Goal: Task Accomplishment & Management: Manage account settings

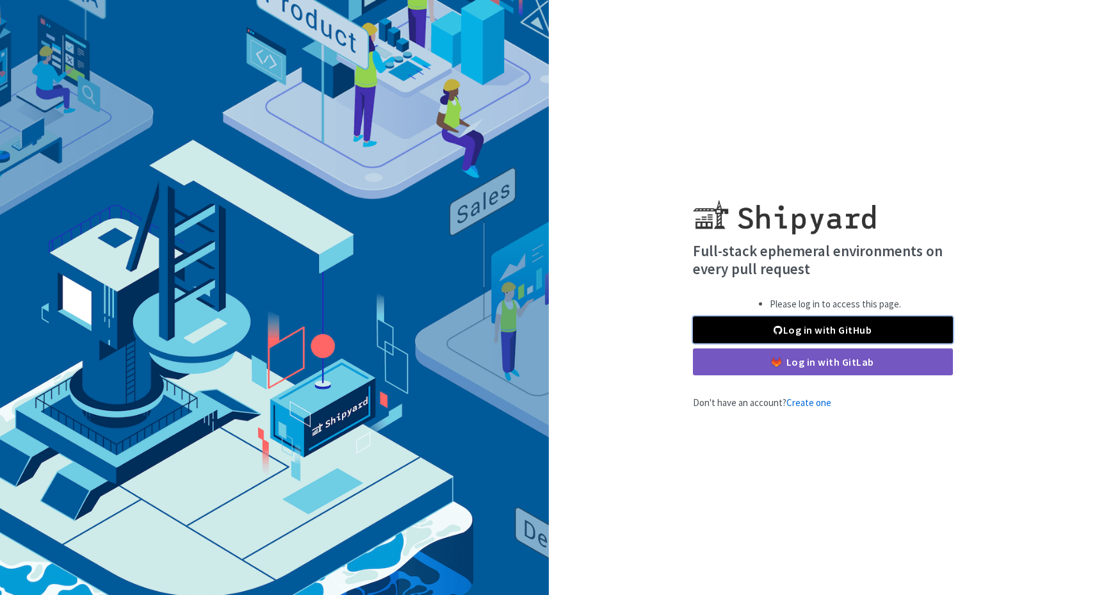
click at [776, 332] on span at bounding box center [777, 330] width 9 height 10
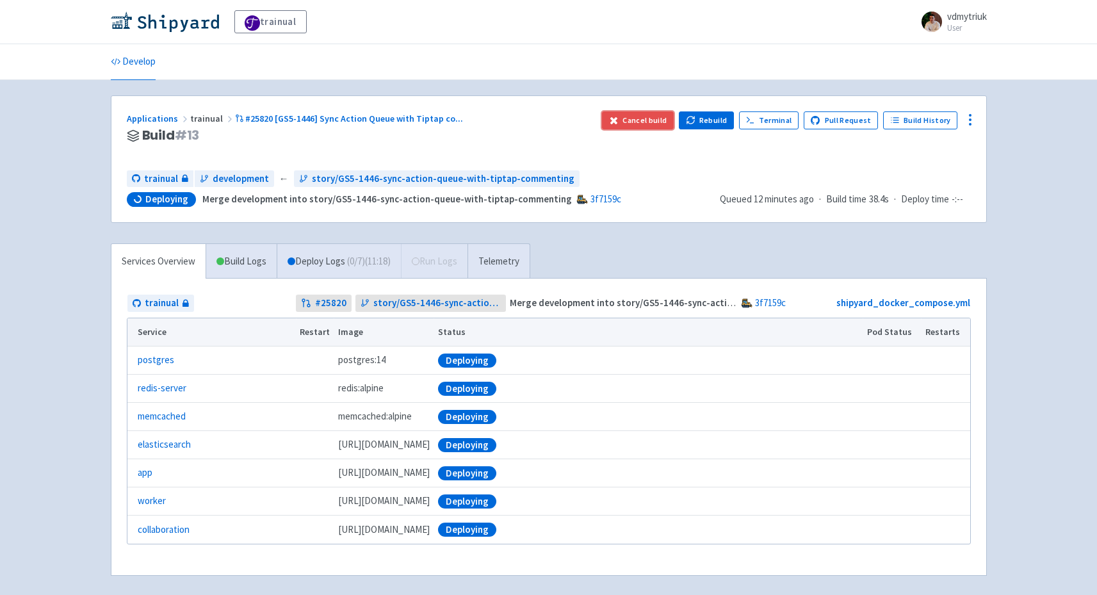
click at [656, 113] on button "Cancel build" at bounding box center [638, 120] width 72 height 18
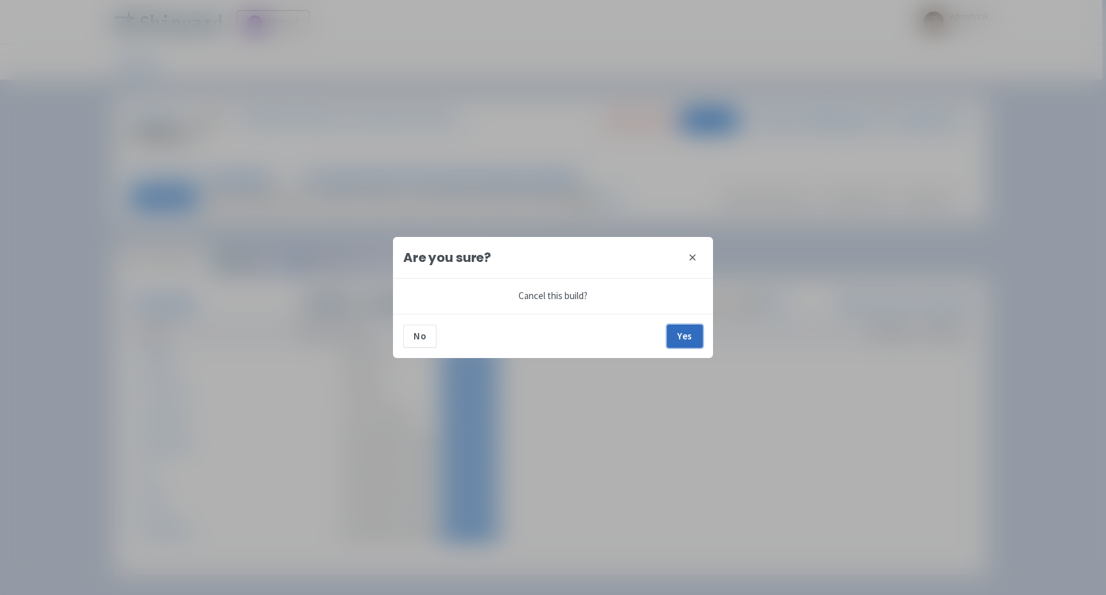
click at [688, 337] on button "Yes" at bounding box center [685, 336] width 36 height 23
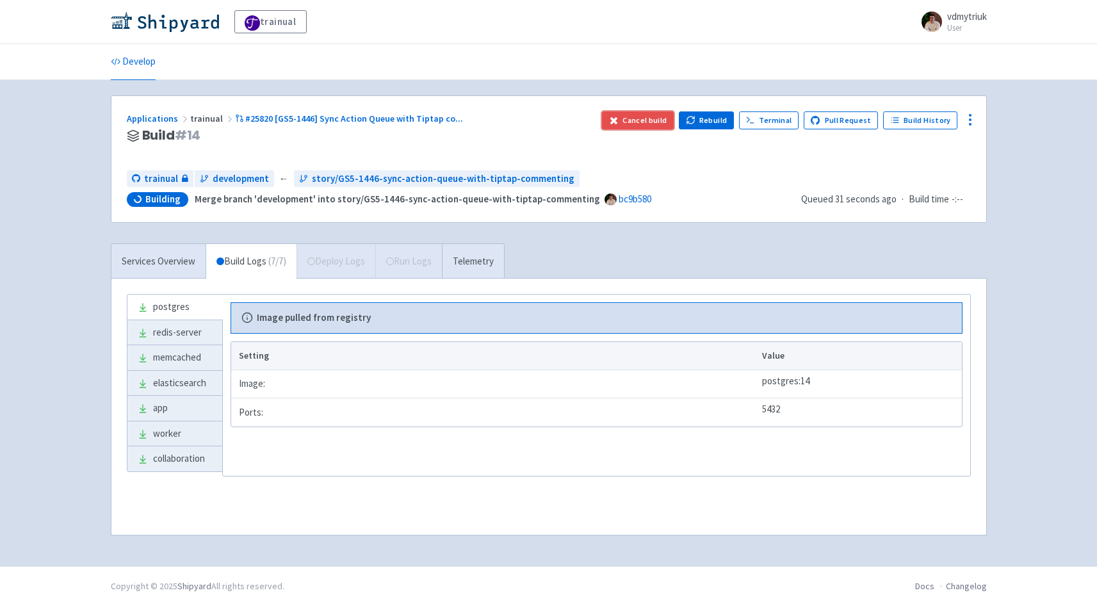
click at [635, 121] on button "Cancel build" at bounding box center [638, 120] width 72 height 18
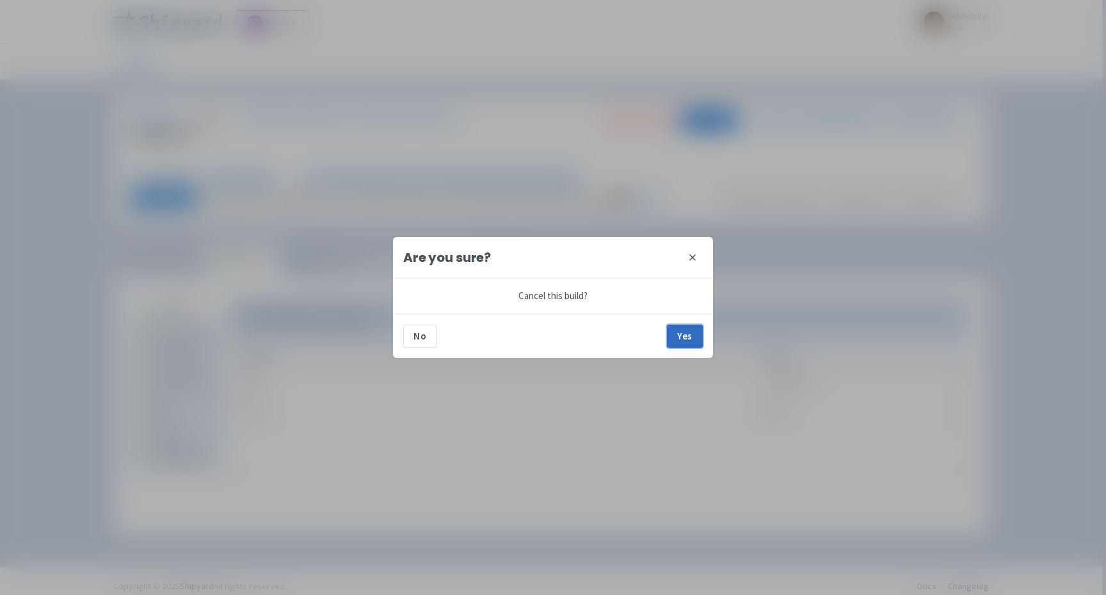
click at [672, 338] on button "Yes" at bounding box center [685, 336] width 36 height 23
